Goal: Register for event/course

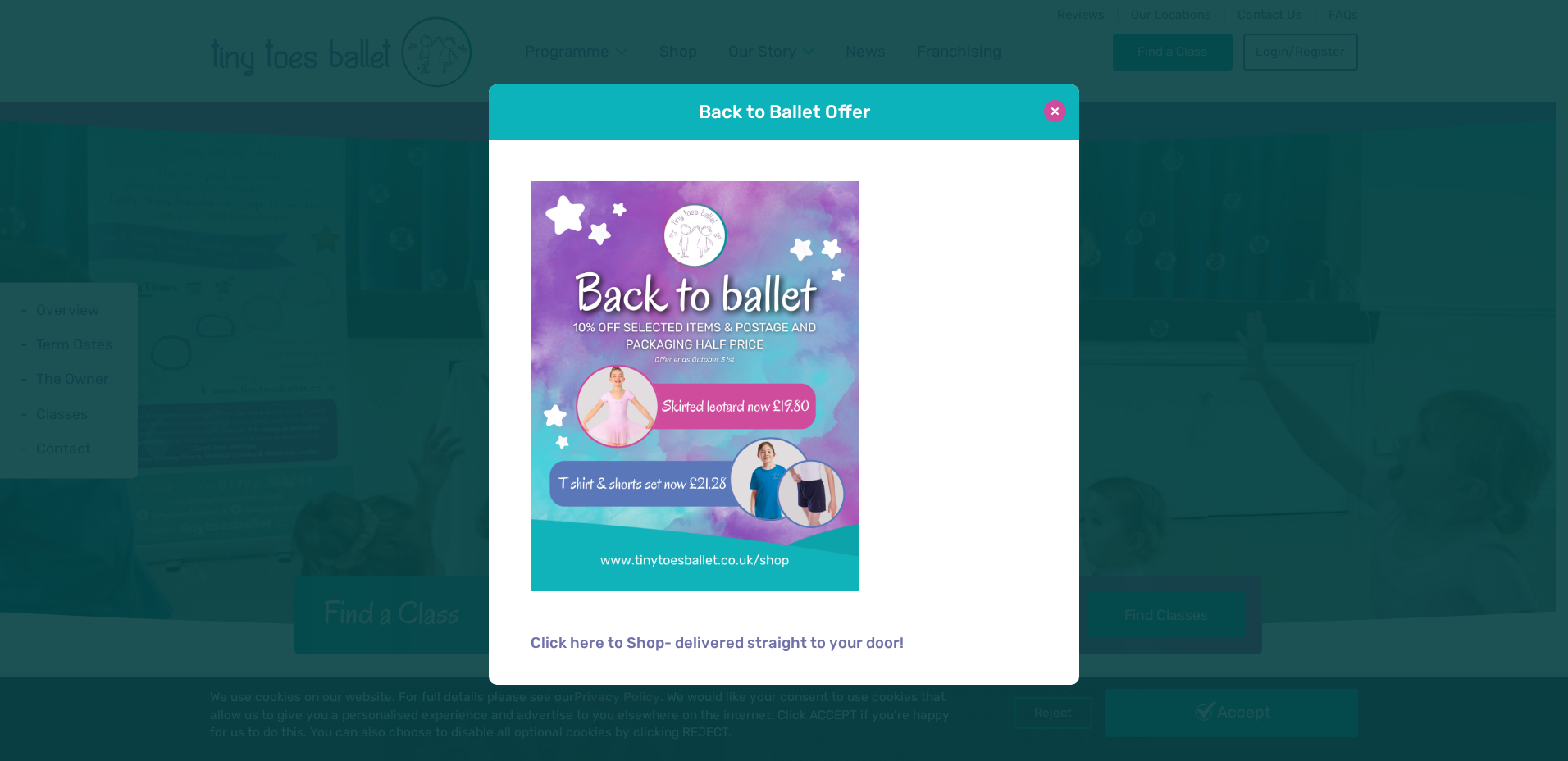
click at [1055, 113] on button at bounding box center [1055, 111] width 22 height 22
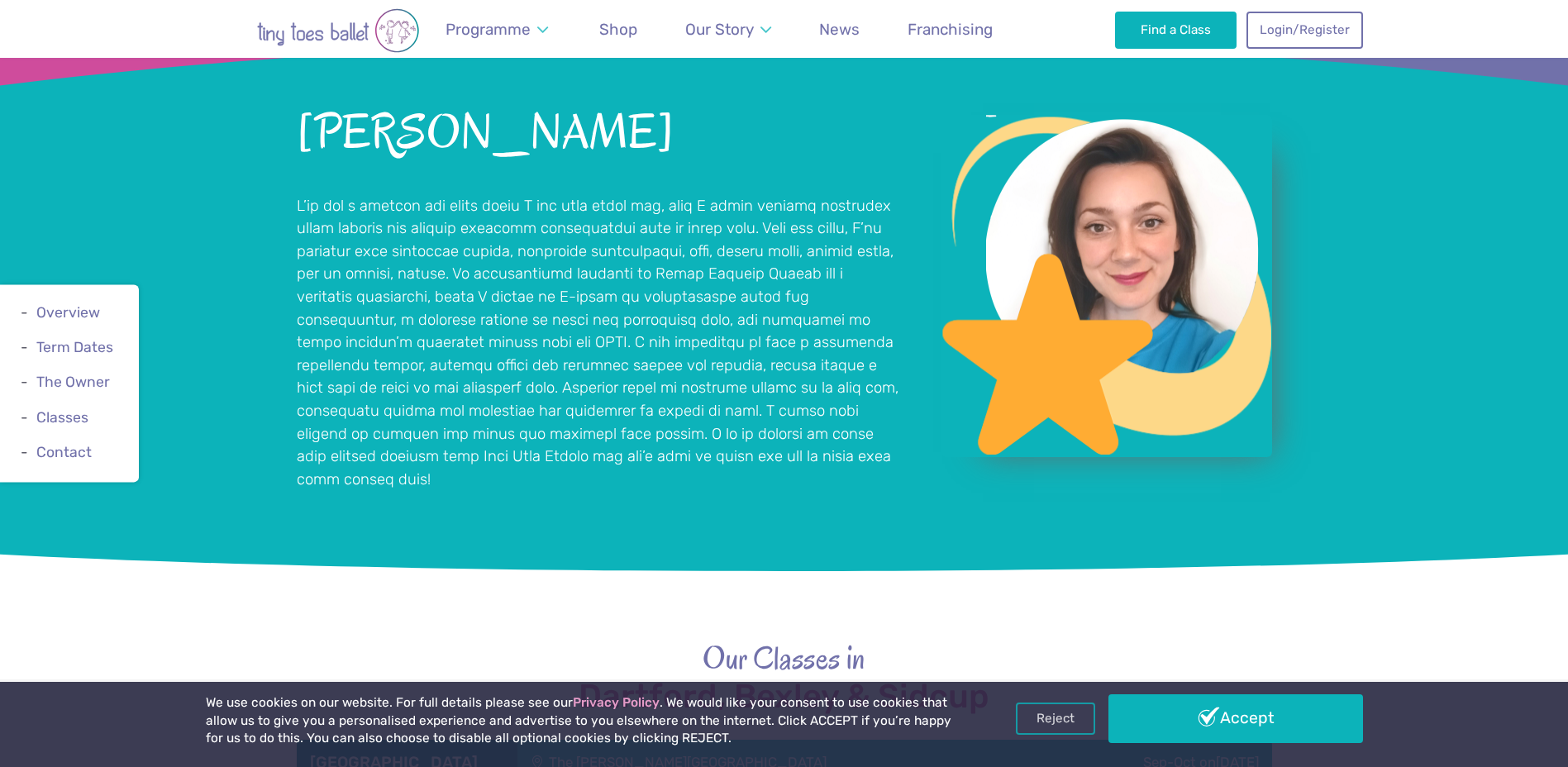
scroll to position [1571, 0]
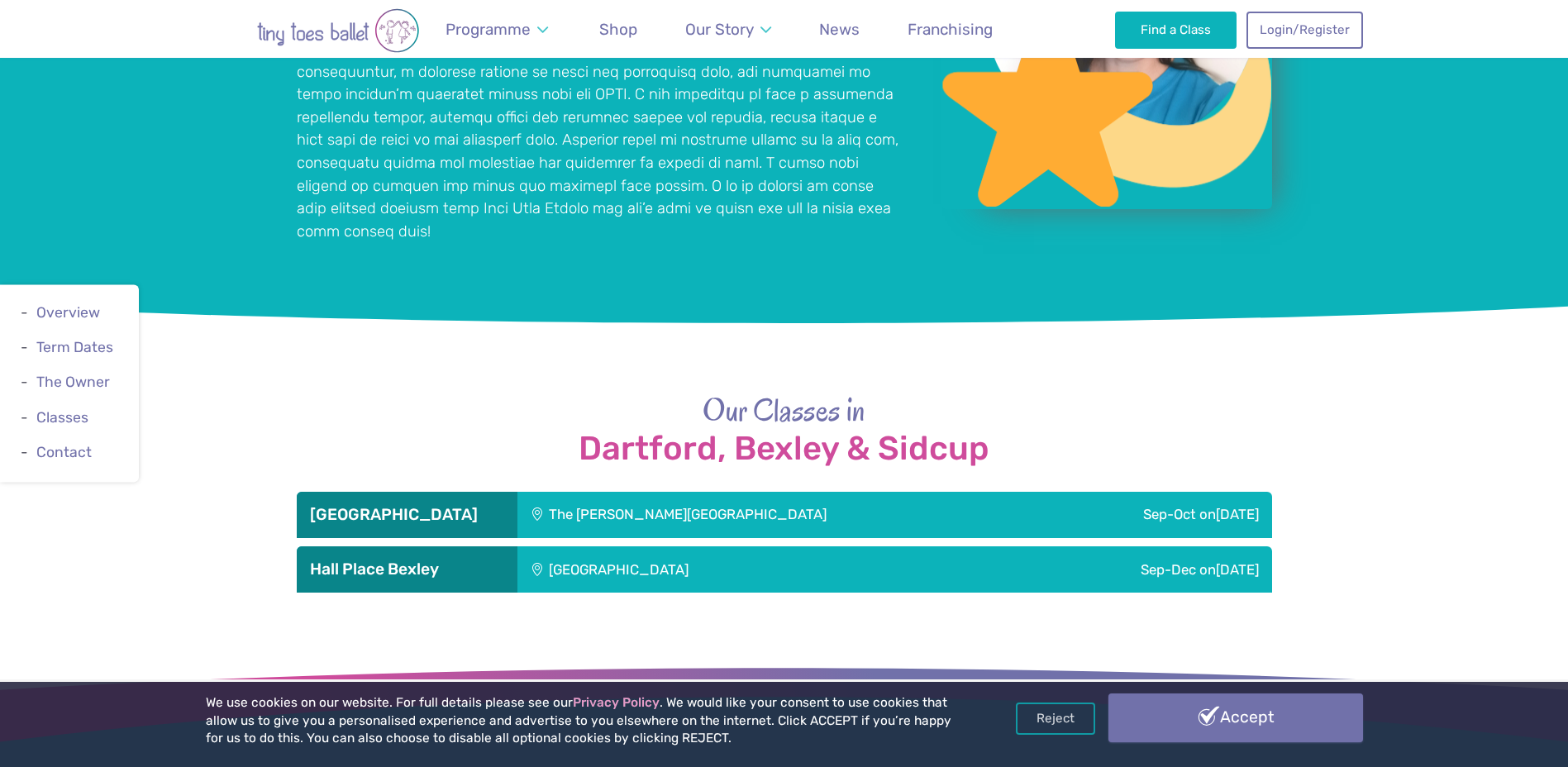
click at [1277, 724] on link "Accept" at bounding box center [1235, 717] width 254 height 48
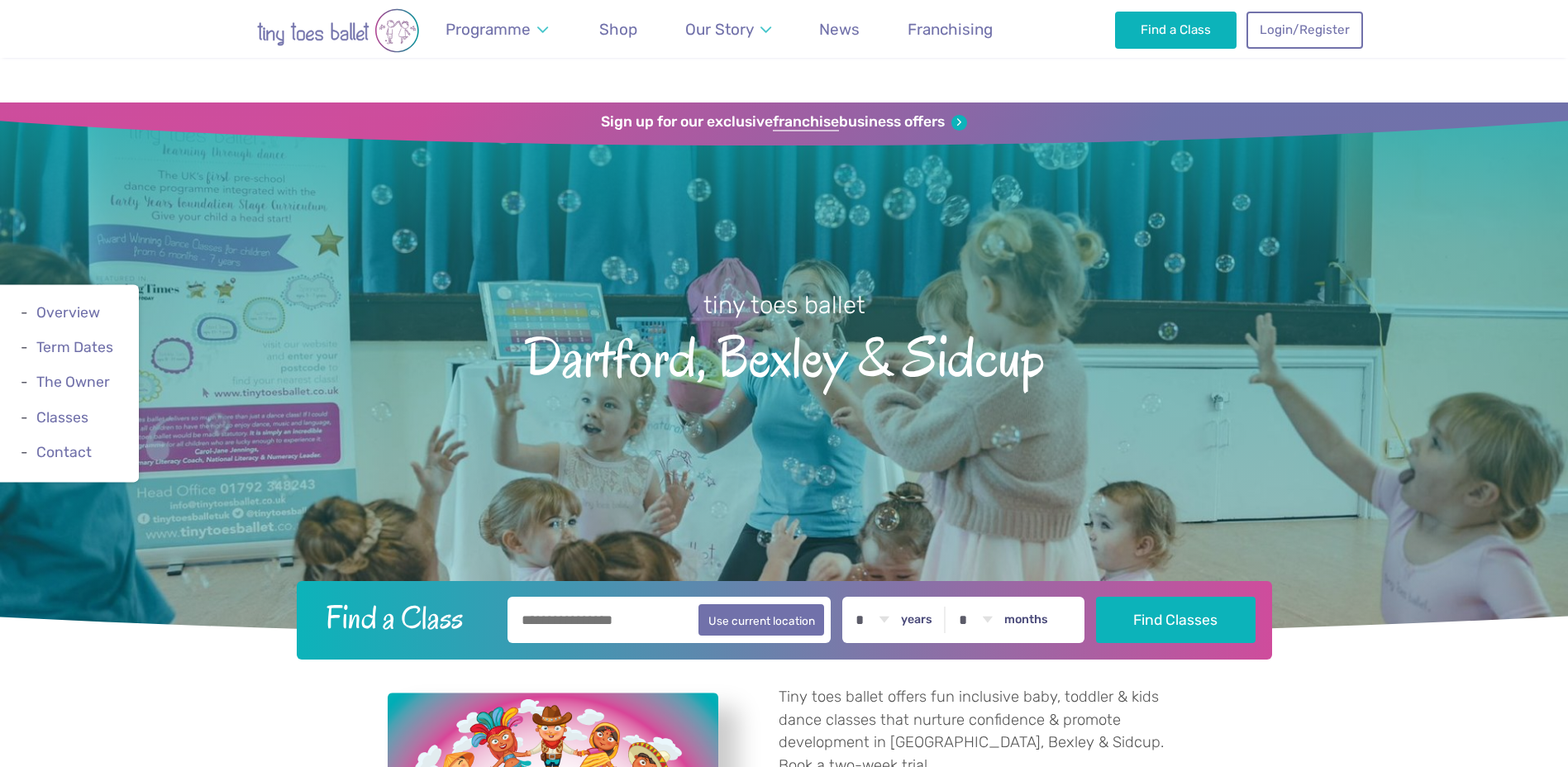
scroll to position [1568, 0]
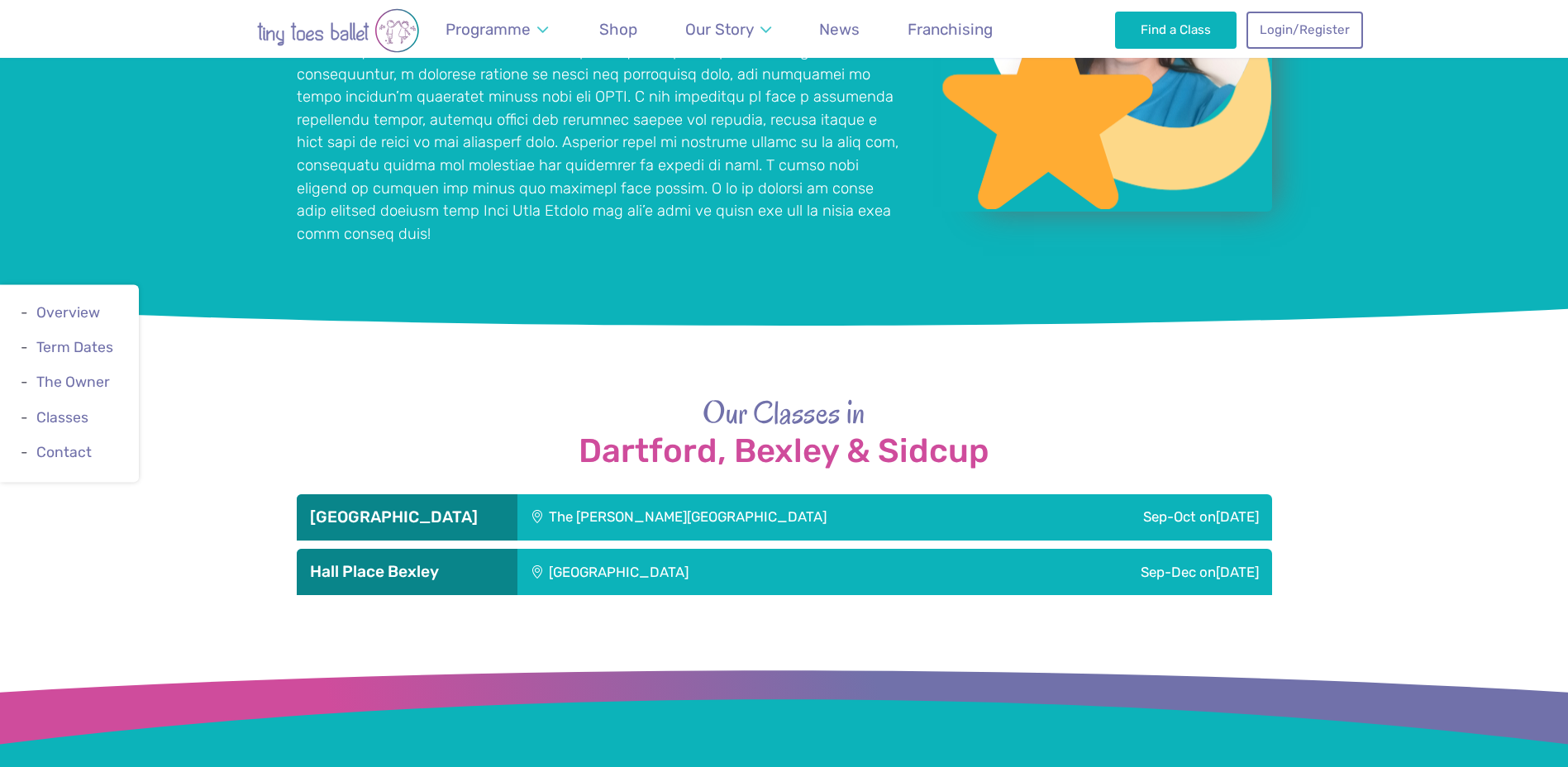
click at [1089, 404] on h2 "Our Classes in [GEOGRAPHIC_DATA], [GEOGRAPHIC_DATA] & Sidcup" at bounding box center [784, 430] width 975 height 78
click at [662, 496] on div "The [PERSON_NAME][GEOGRAPHIC_DATA]" at bounding box center [780, 517] width 524 height 46
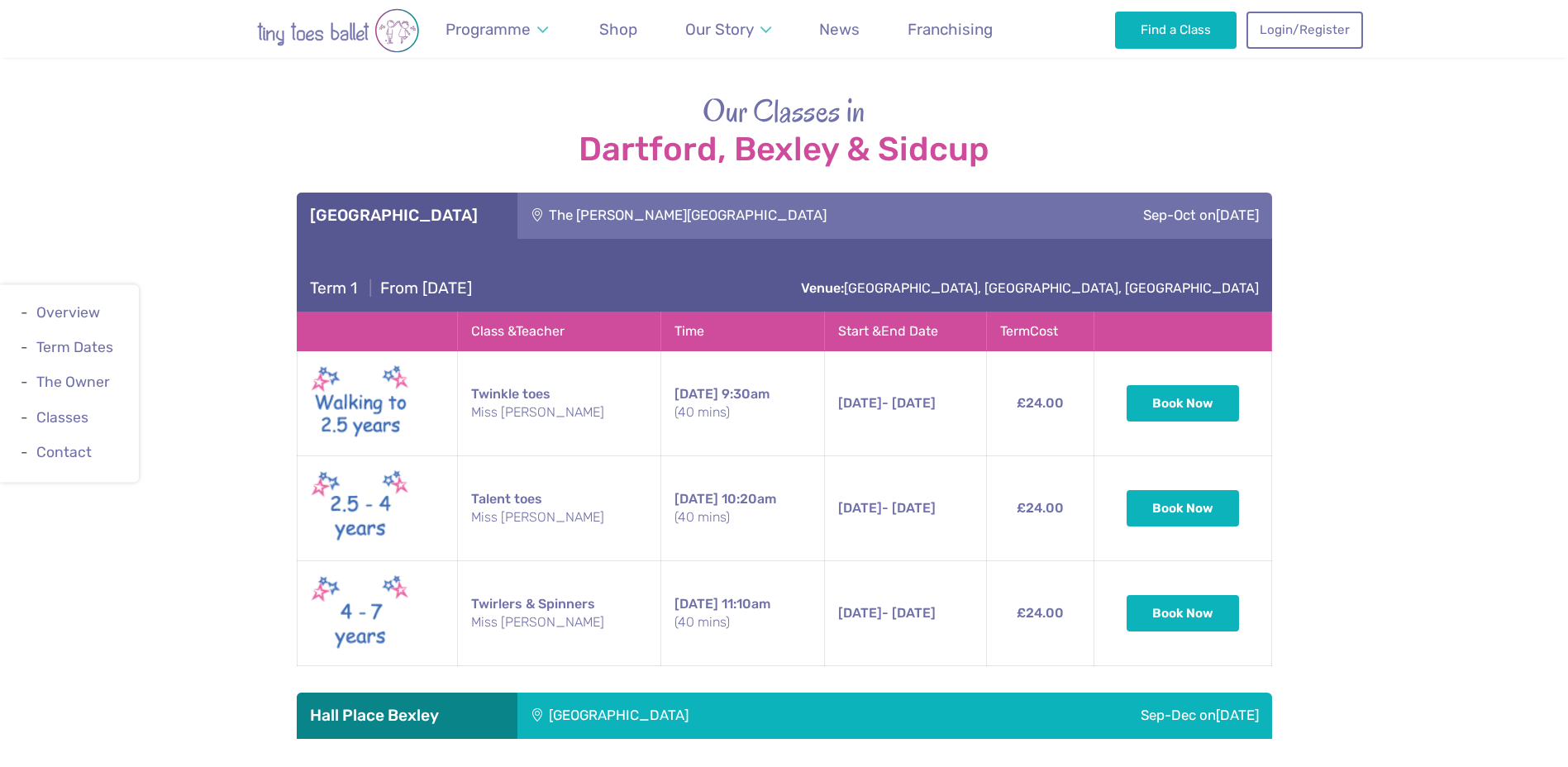
scroll to position [1899, 0]
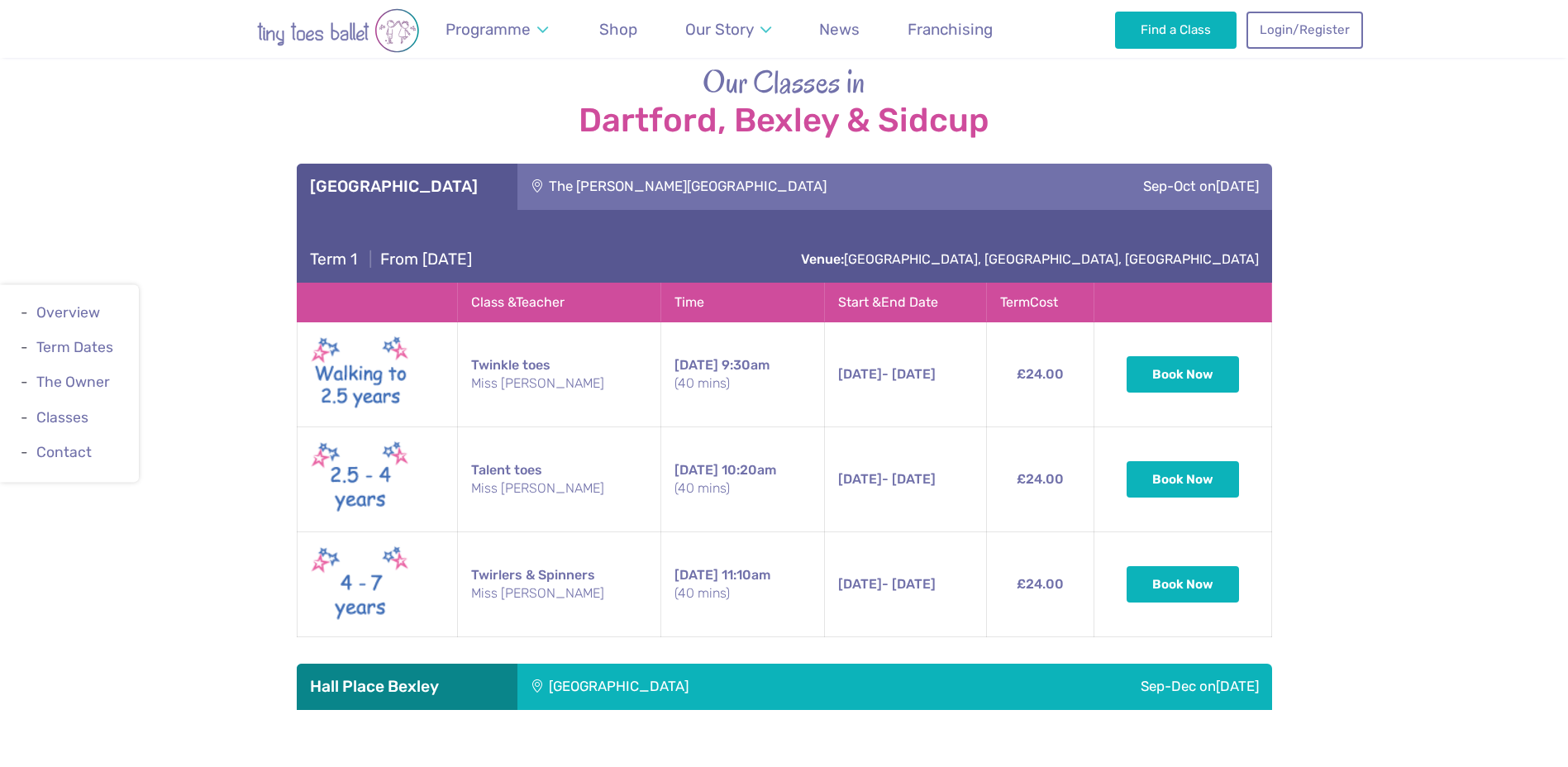
click at [1472, 352] on div "Our Classes in [GEOGRAPHIC_DATA], [GEOGRAPHIC_DATA] & Sidcup [GEOGRAPHIC_DATA] …" at bounding box center [784, 385] width 1568 height 649
click at [1415, 338] on div "Our Classes in [GEOGRAPHIC_DATA], [GEOGRAPHIC_DATA] & Sidcup [GEOGRAPHIC_DATA] …" at bounding box center [784, 385] width 1568 height 649
click at [1224, 461] on button "Book Now" at bounding box center [1183, 478] width 113 height 36
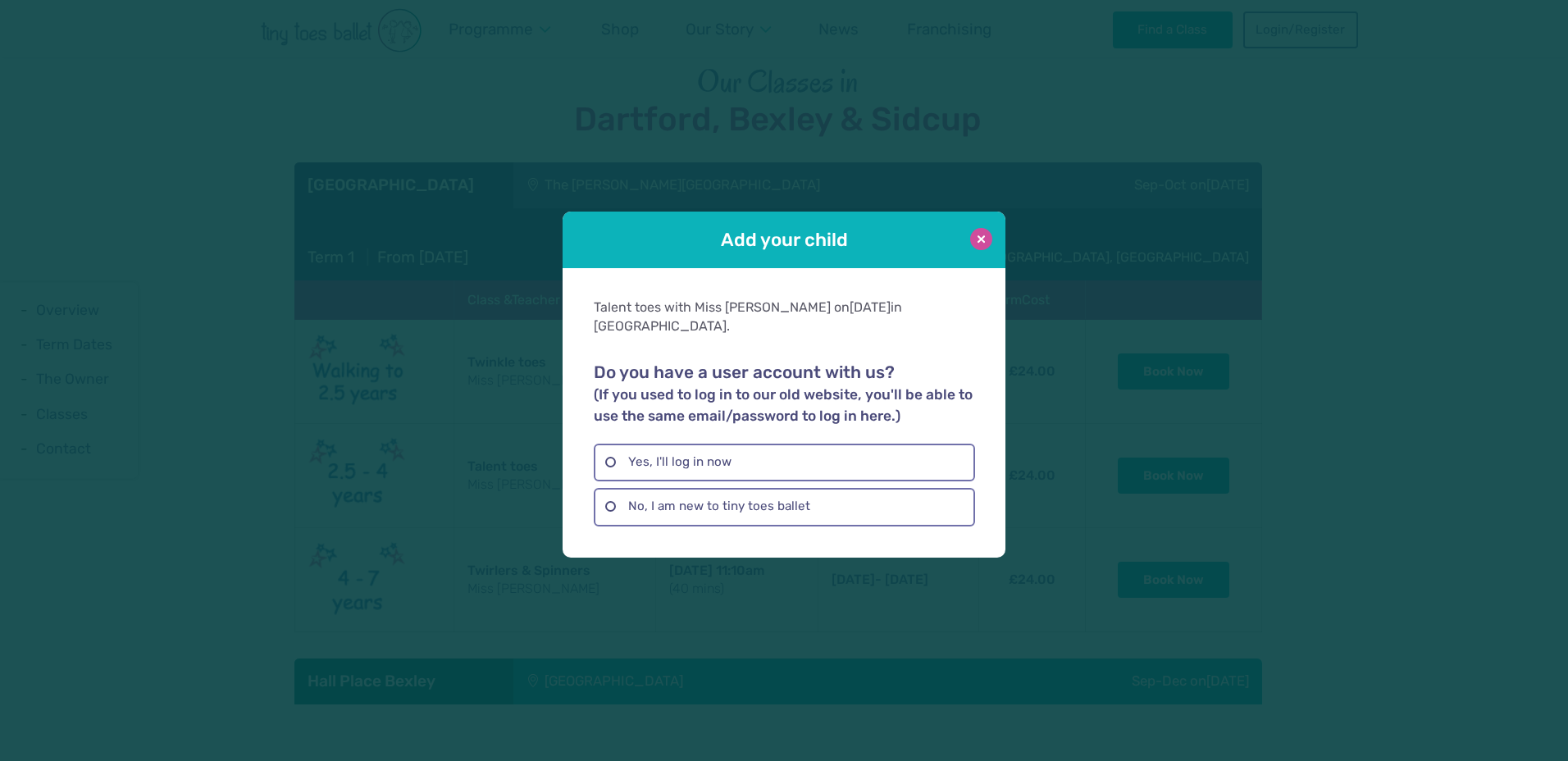
click at [978, 243] on button at bounding box center [981, 239] width 22 height 22
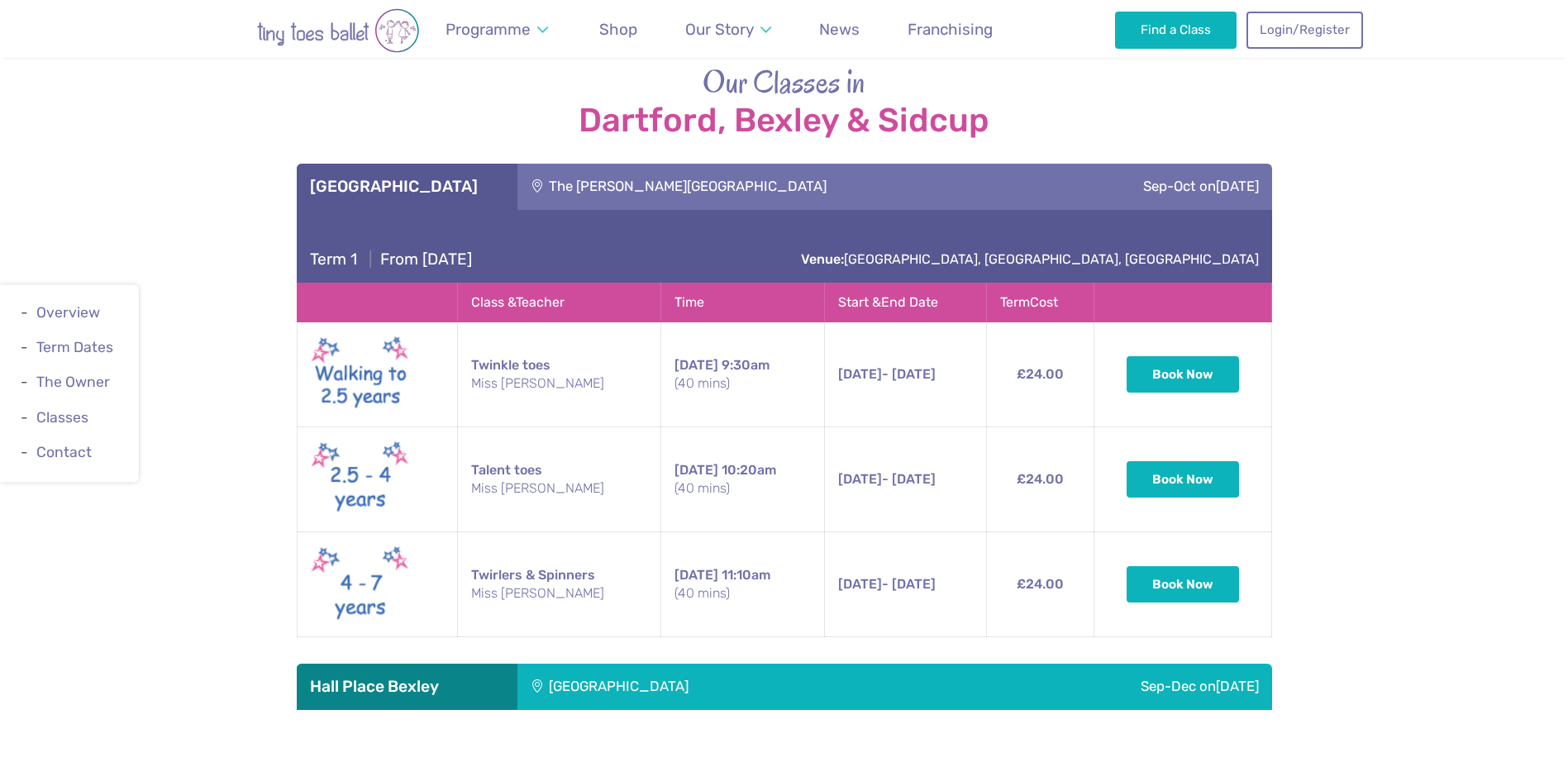
click at [143, 160] on div "Our Classes in [GEOGRAPHIC_DATA], [GEOGRAPHIC_DATA] & Sidcup [GEOGRAPHIC_DATA] …" at bounding box center [784, 385] width 1568 height 649
